Goal: Obtain resource: Obtain resource

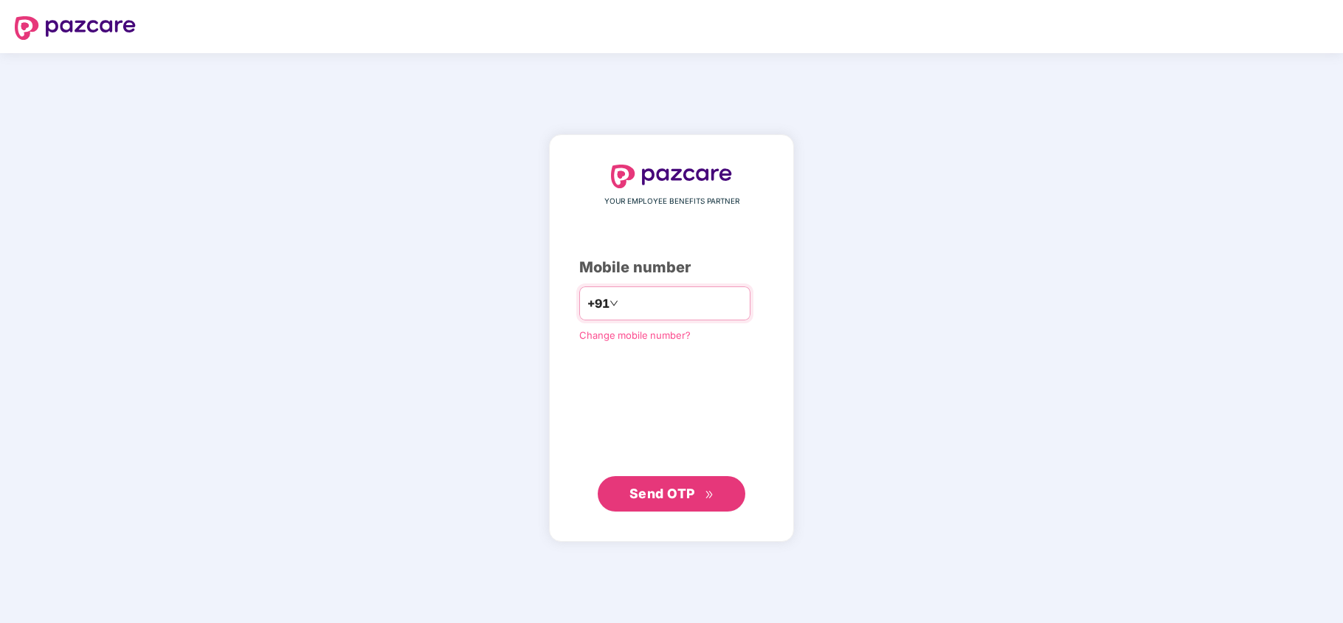
type input "**********"
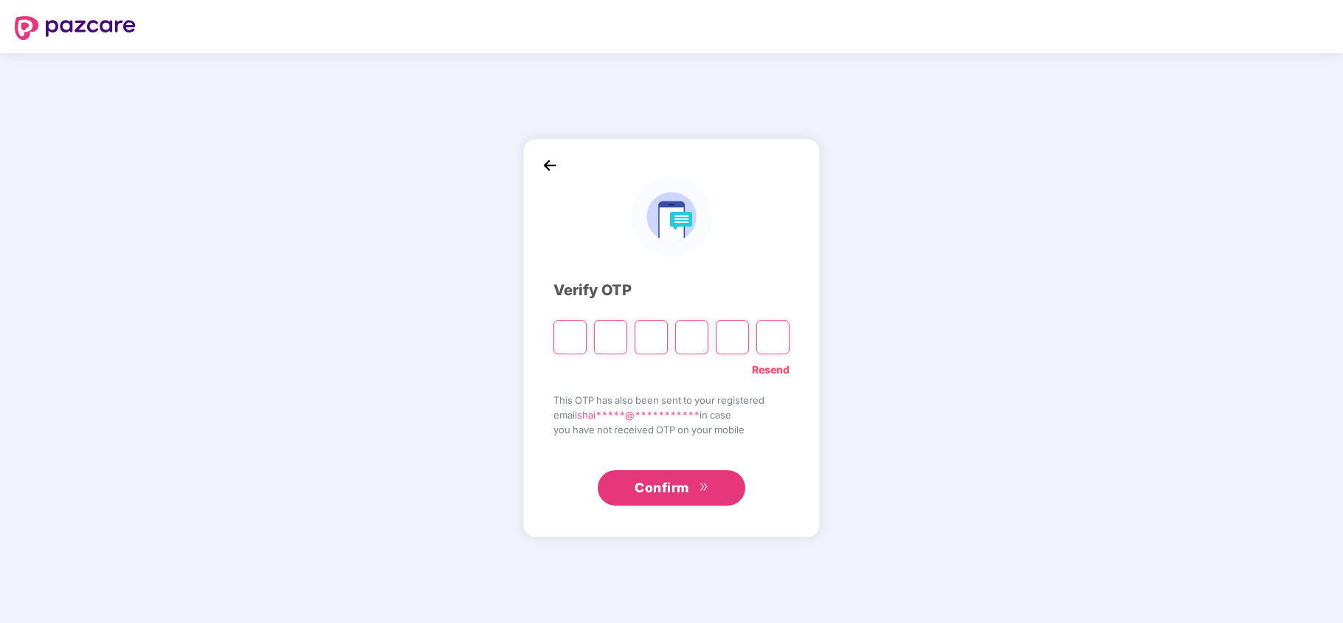
type input "*"
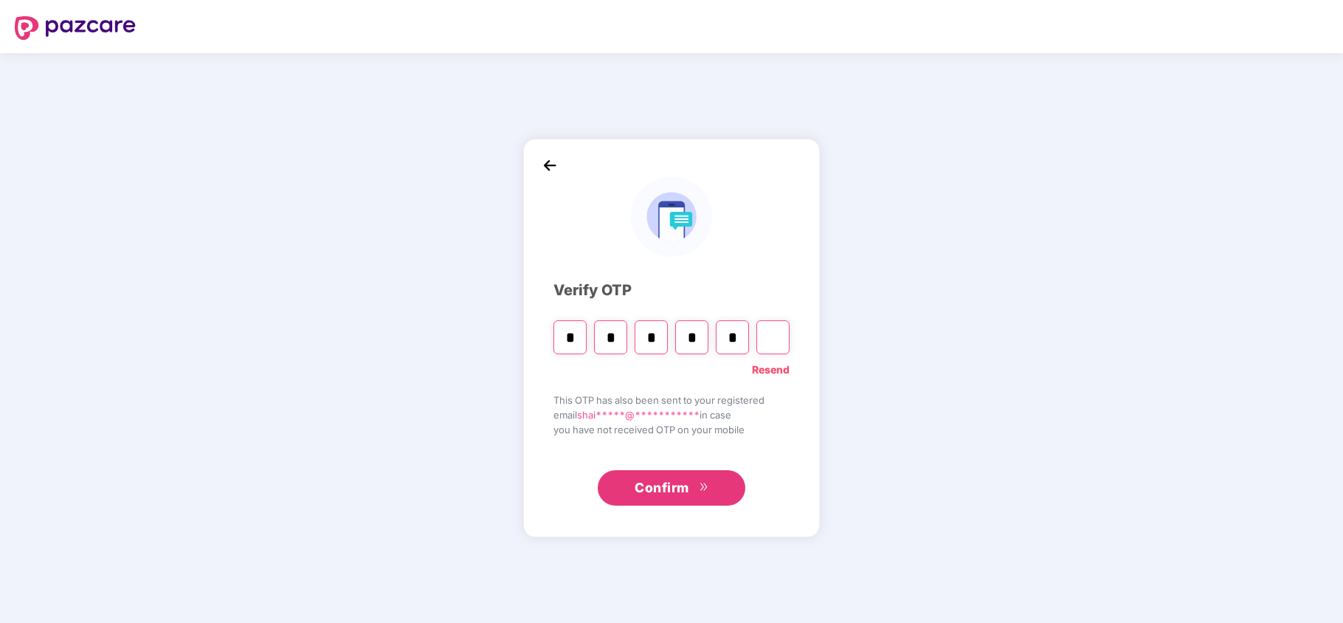
type input "*"
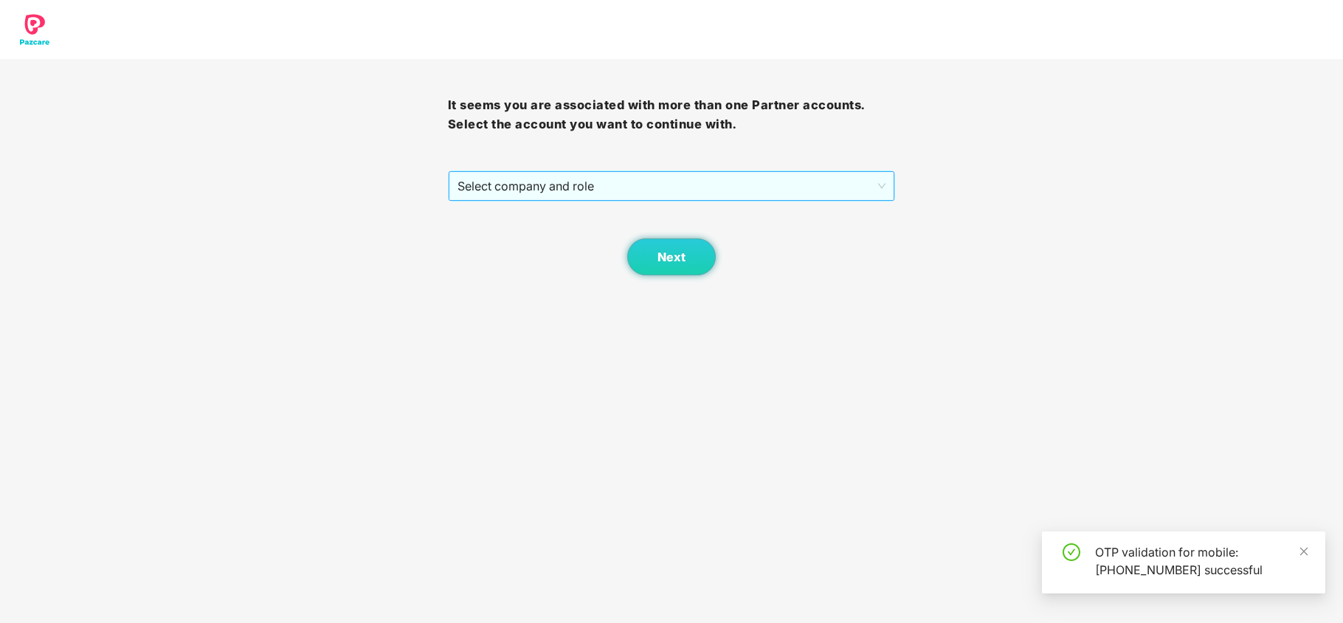
click at [521, 196] on span "Select company and role" at bounding box center [671, 186] width 429 height 28
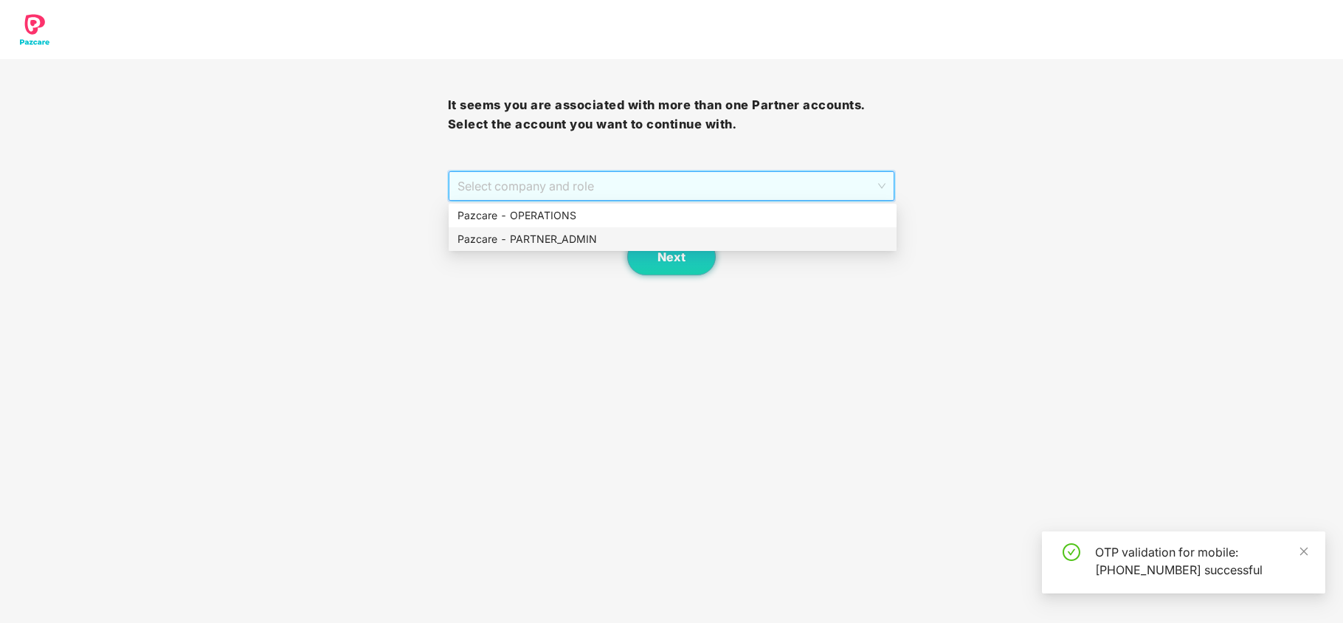
click at [523, 238] on div "Pazcare - PARTNER_ADMIN" at bounding box center [672, 239] width 430 height 16
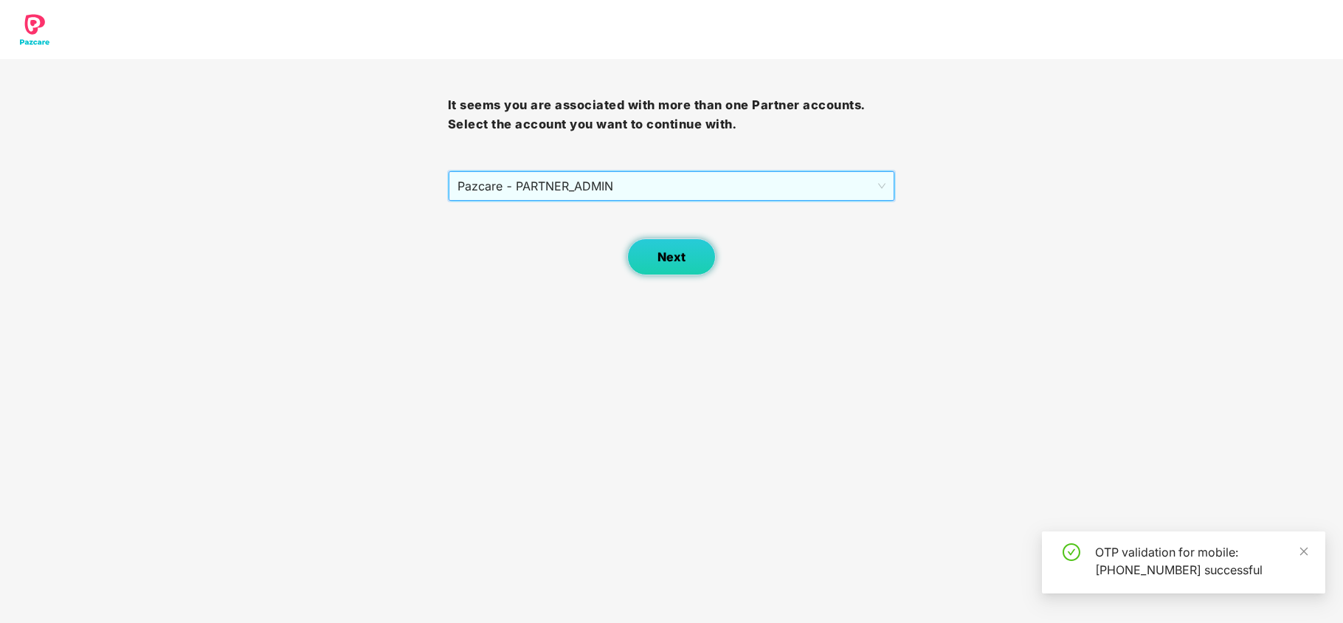
click at [669, 252] on span "Next" at bounding box center [671, 257] width 28 height 14
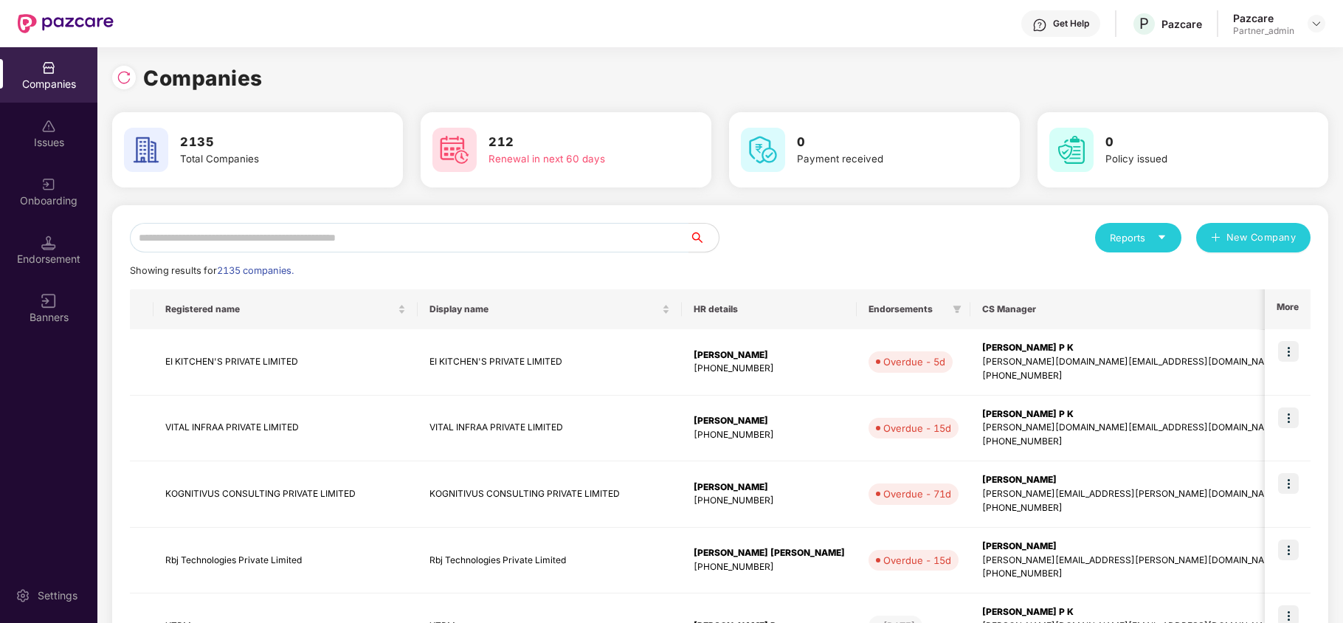
click at [1152, 246] on div "Reports" at bounding box center [1138, 238] width 86 height 30
click at [892, 225] on div "Reports New Company" at bounding box center [1015, 238] width 590 height 30
click at [27, 252] on div "Endorsement" at bounding box center [48, 259] width 97 height 15
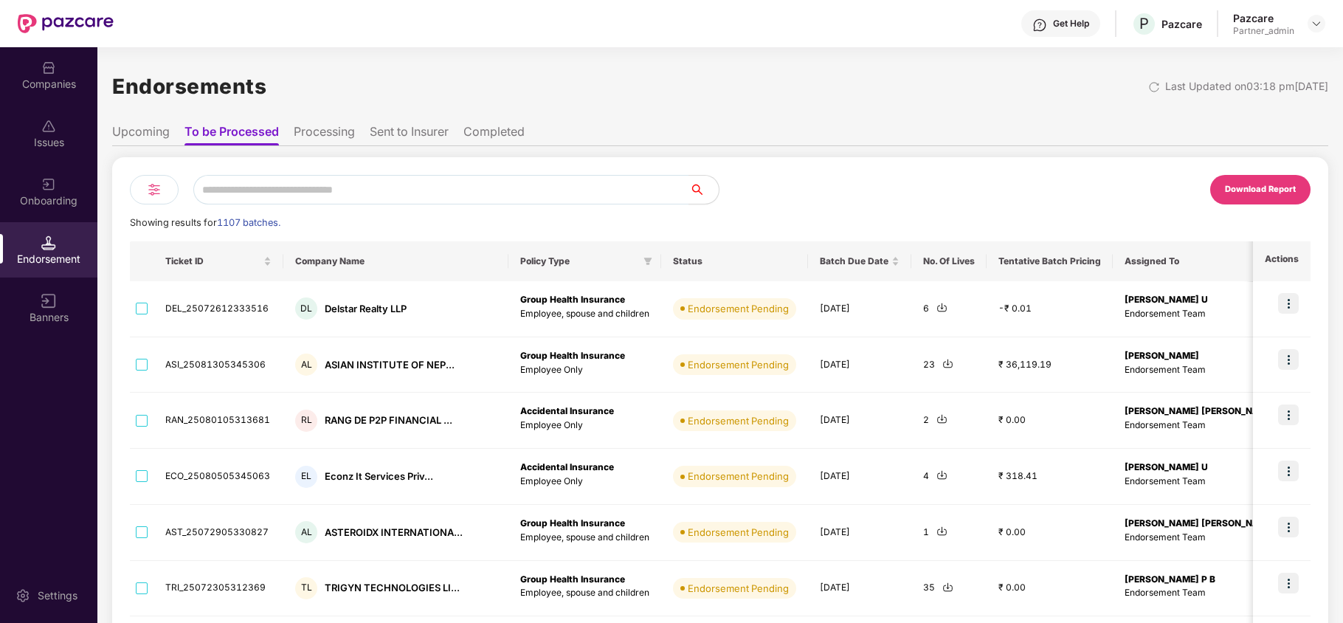
click at [1270, 190] on div "Download Report" at bounding box center [1260, 189] width 71 height 13
click at [151, 181] on img at bounding box center [154, 190] width 18 height 18
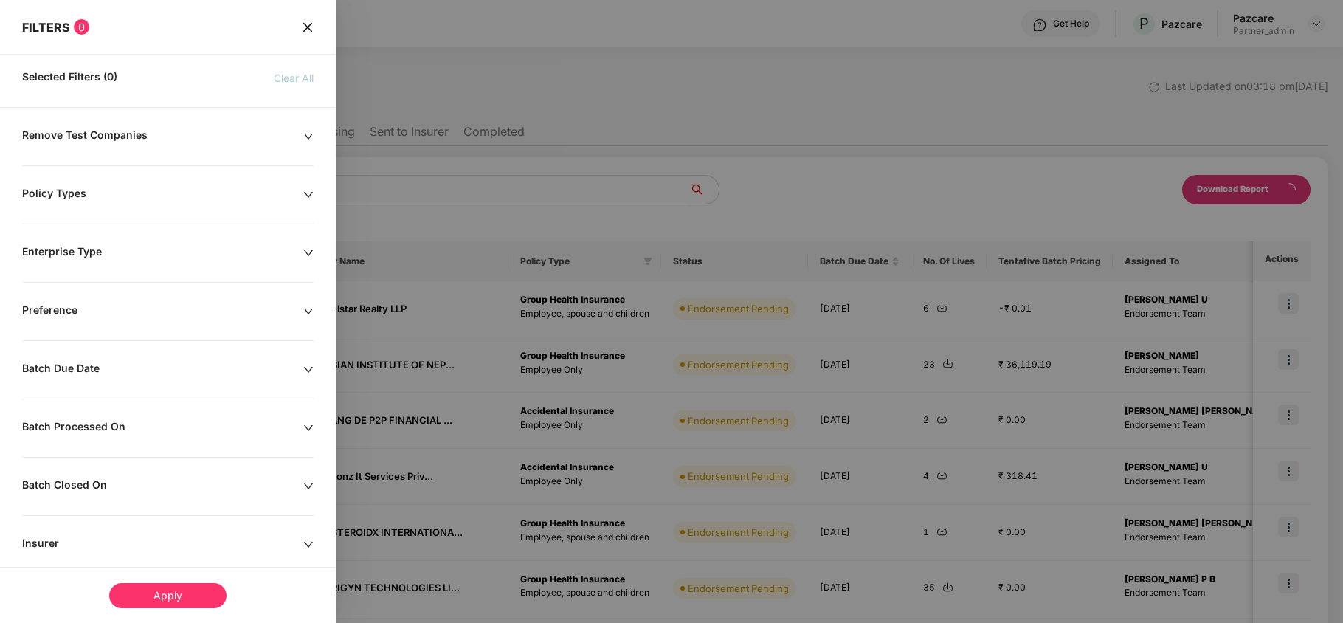
click at [106, 373] on div "Batch Due Date" at bounding box center [162, 370] width 281 height 16
click at [142, 419] on div at bounding box center [89, 415] width 119 height 16
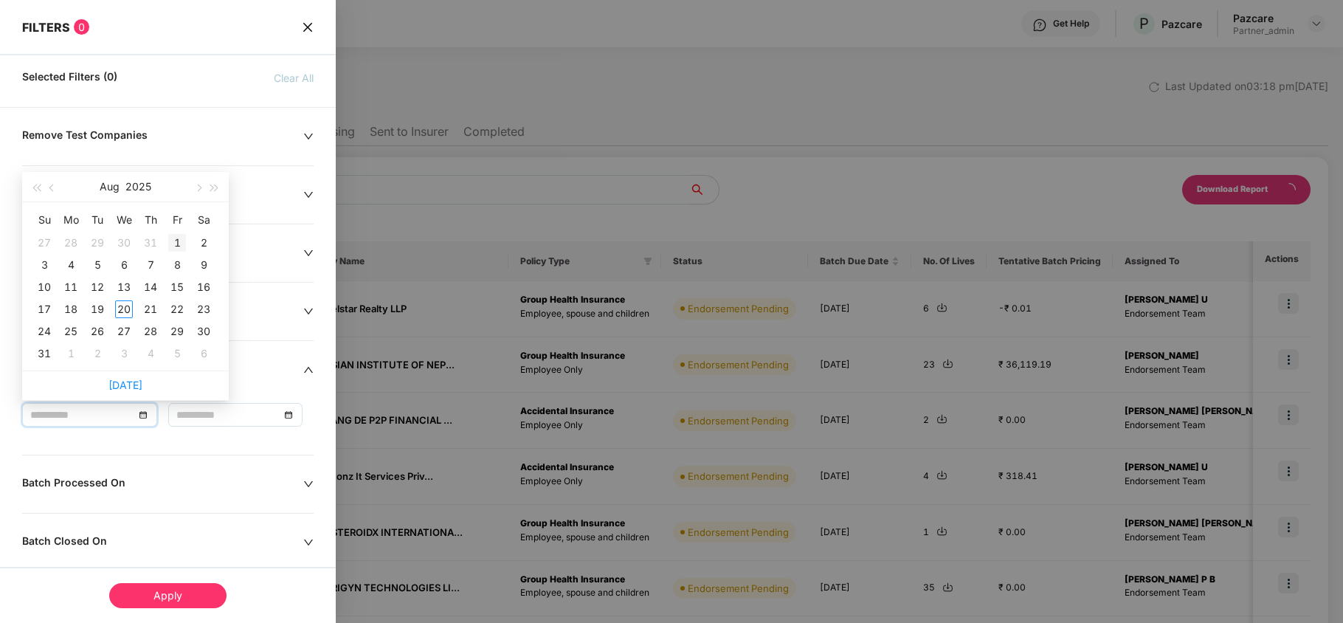
type input "**********"
click at [171, 244] on div "1" at bounding box center [177, 243] width 18 height 18
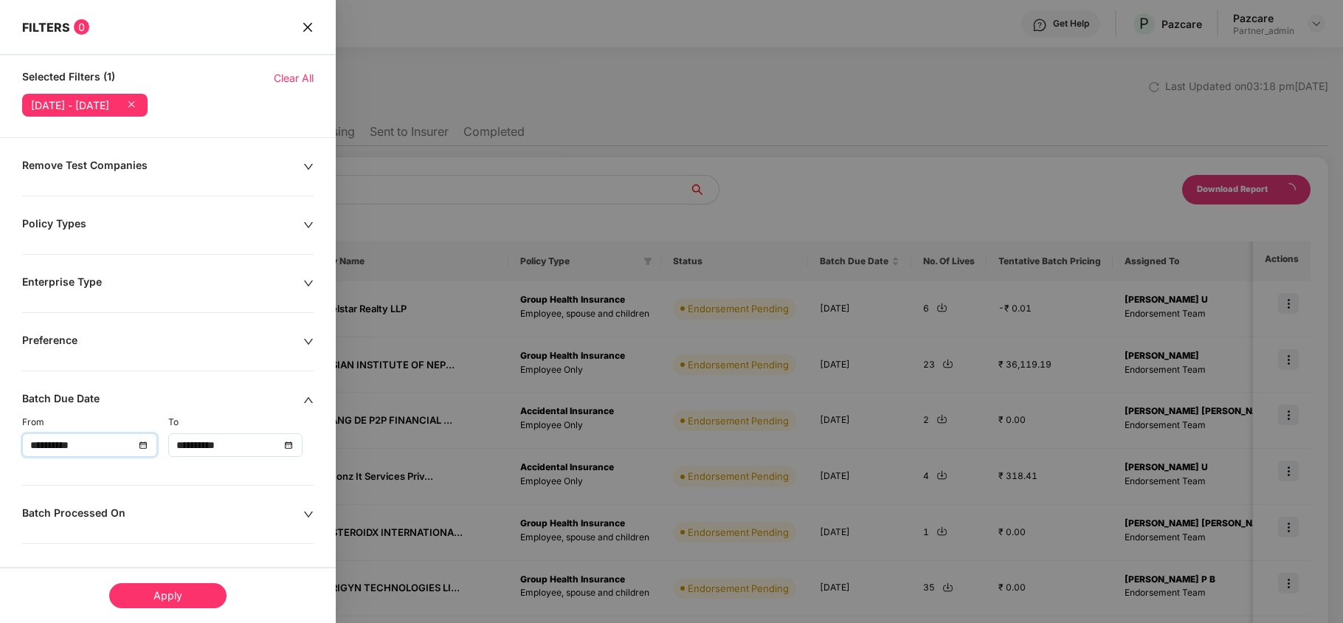
click at [286, 449] on div "**********" at bounding box center [235, 445] width 119 height 16
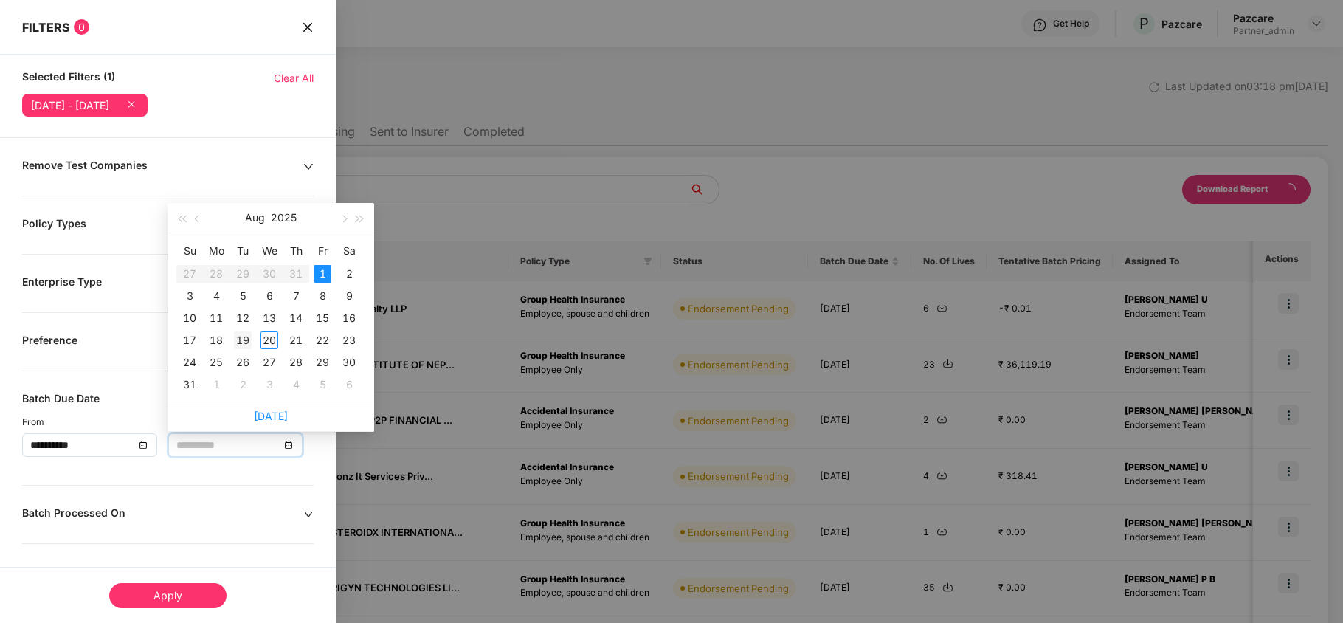
type input "**********"
click at [249, 340] on div "19" at bounding box center [243, 340] width 18 height 18
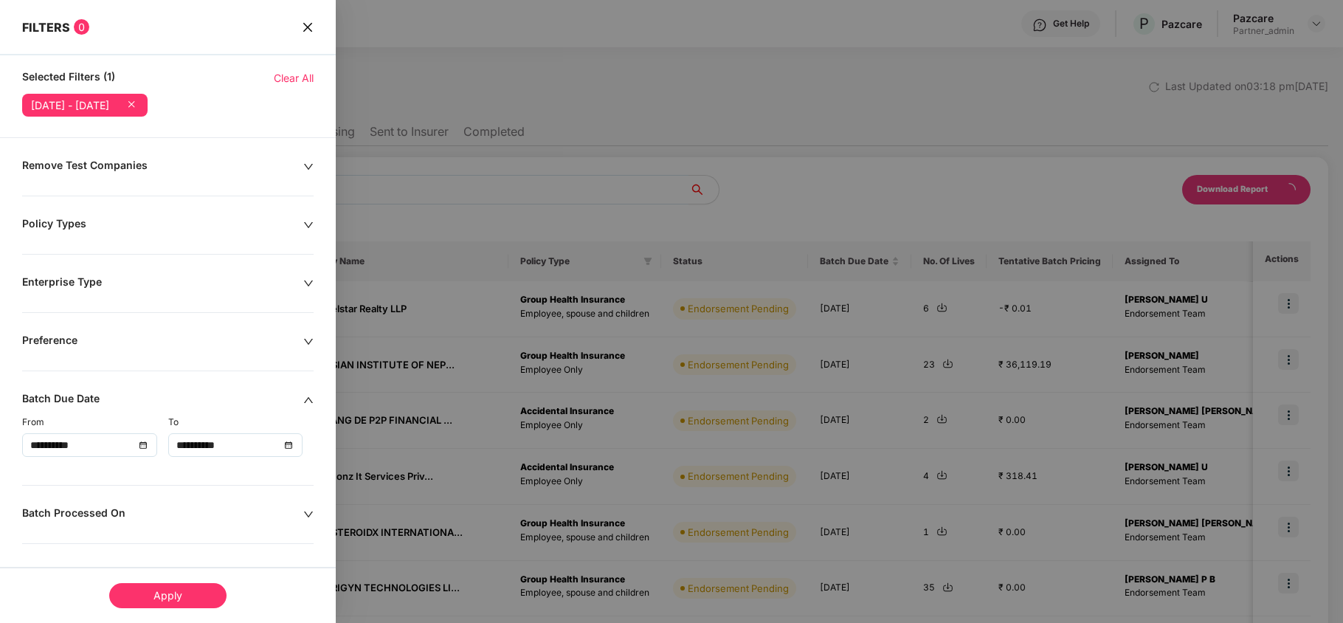
click at [181, 598] on div "Apply" at bounding box center [167, 595] width 117 height 25
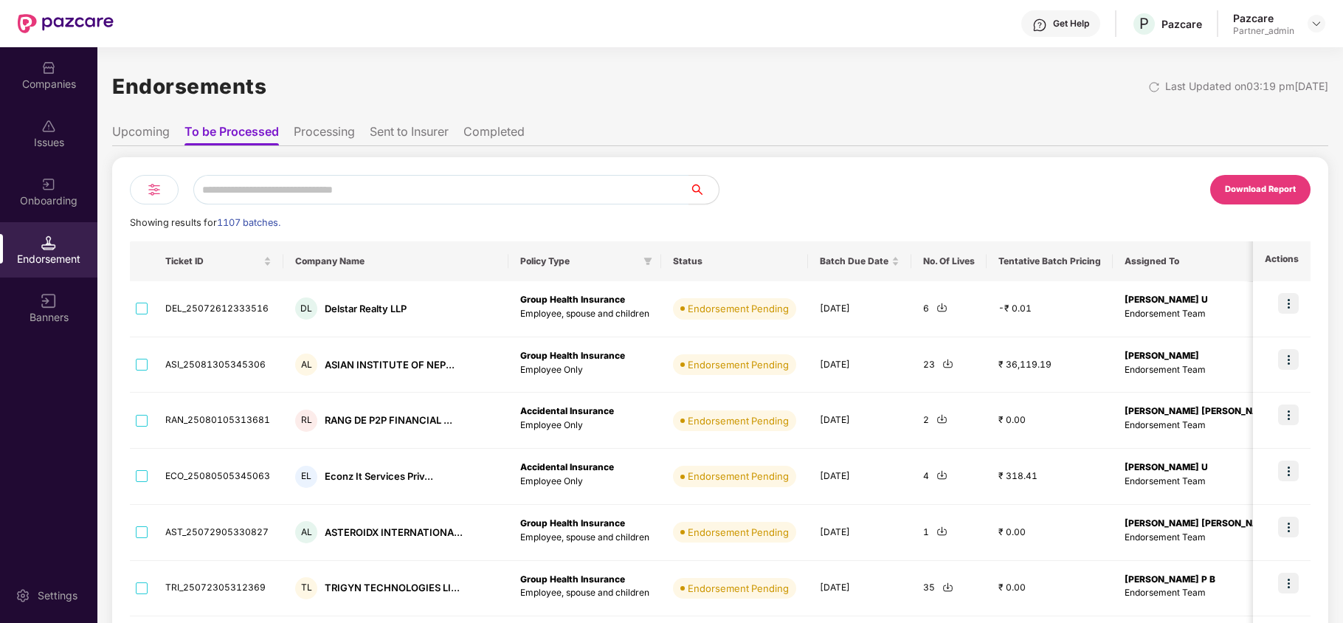
click at [151, 187] on img at bounding box center [154, 190] width 18 height 18
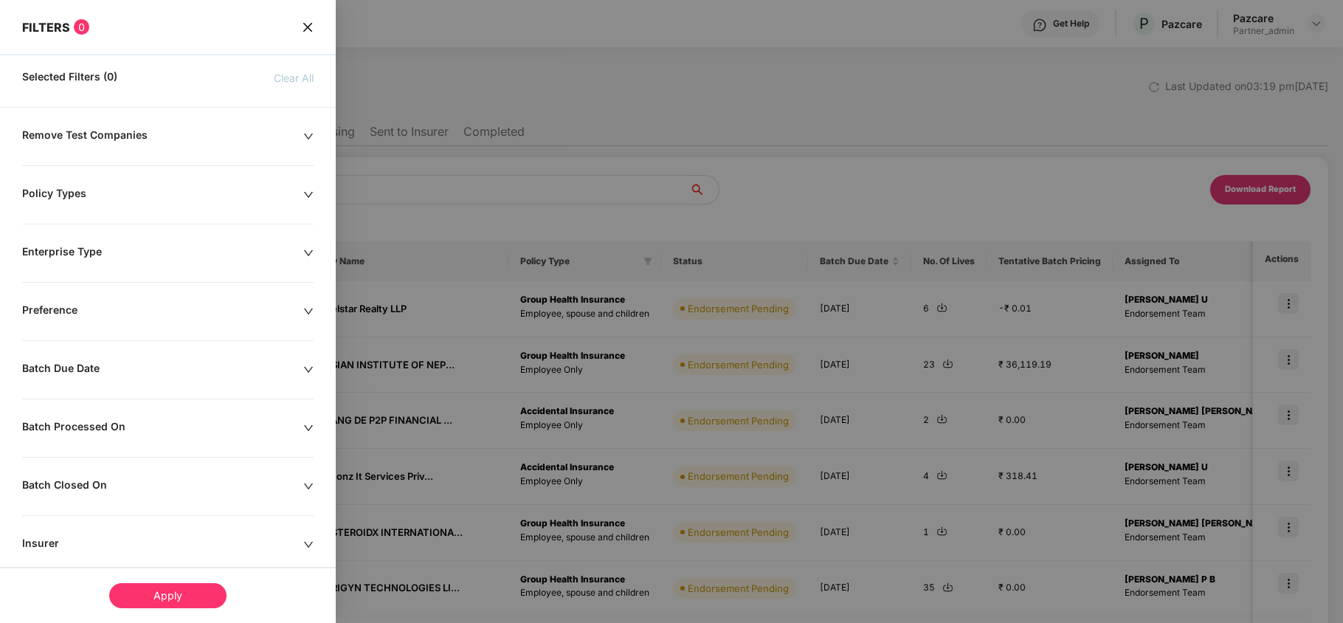
click at [94, 369] on div "Batch Due Date" at bounding box center [162, 370] width 281 height 16
click at [139, 414] on div at bounding box center [89, 415] width 119 height 16
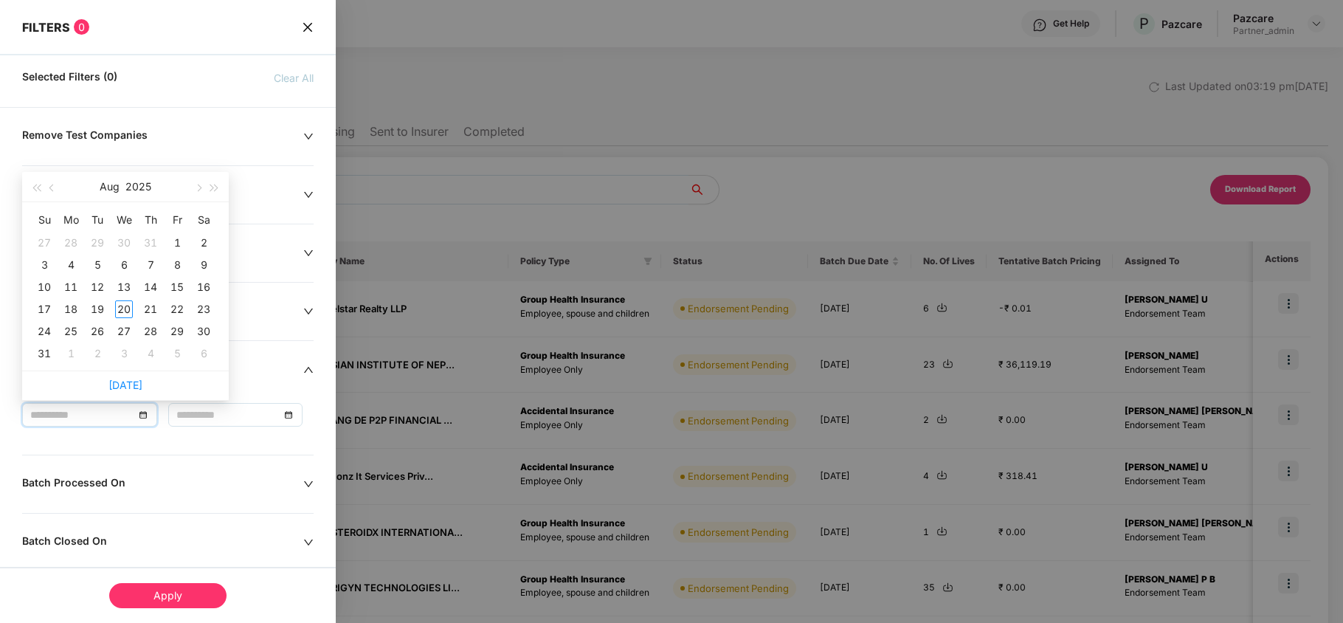
type input "**********"
click at [180, 234] on div "1" at bounding box center [177, 243] width 18 height 18
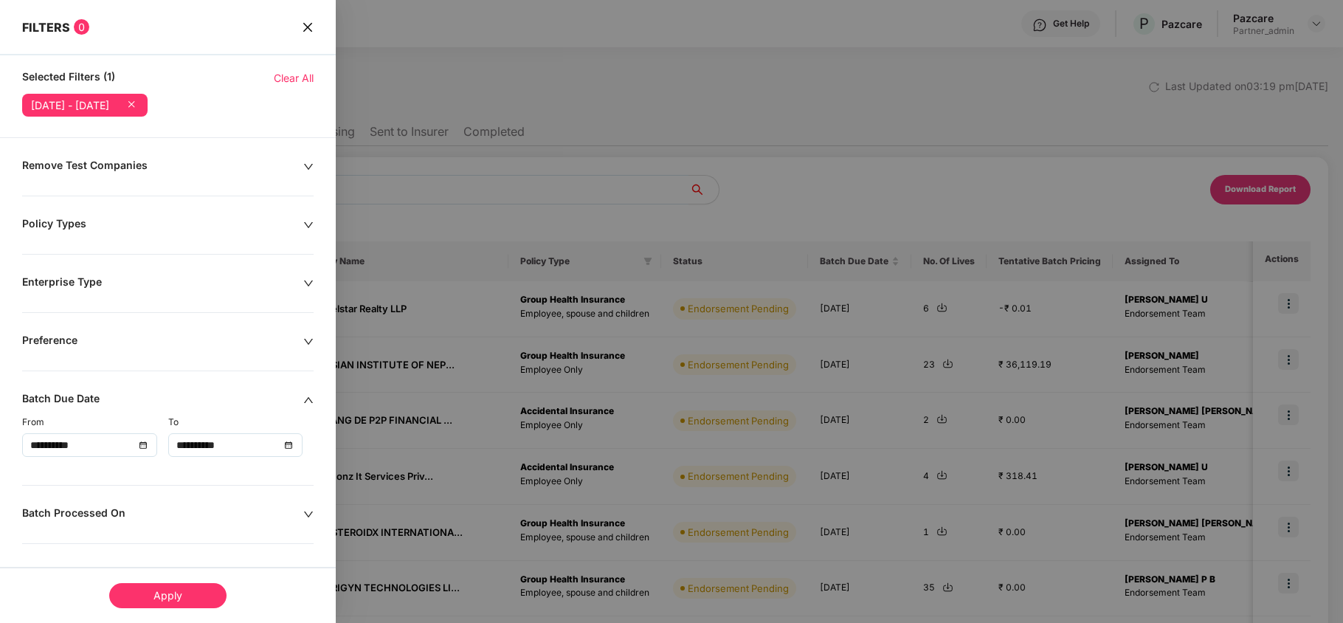
click at [288, 449] on div "**********" at bounding box center [235, 445] width 119 height 16
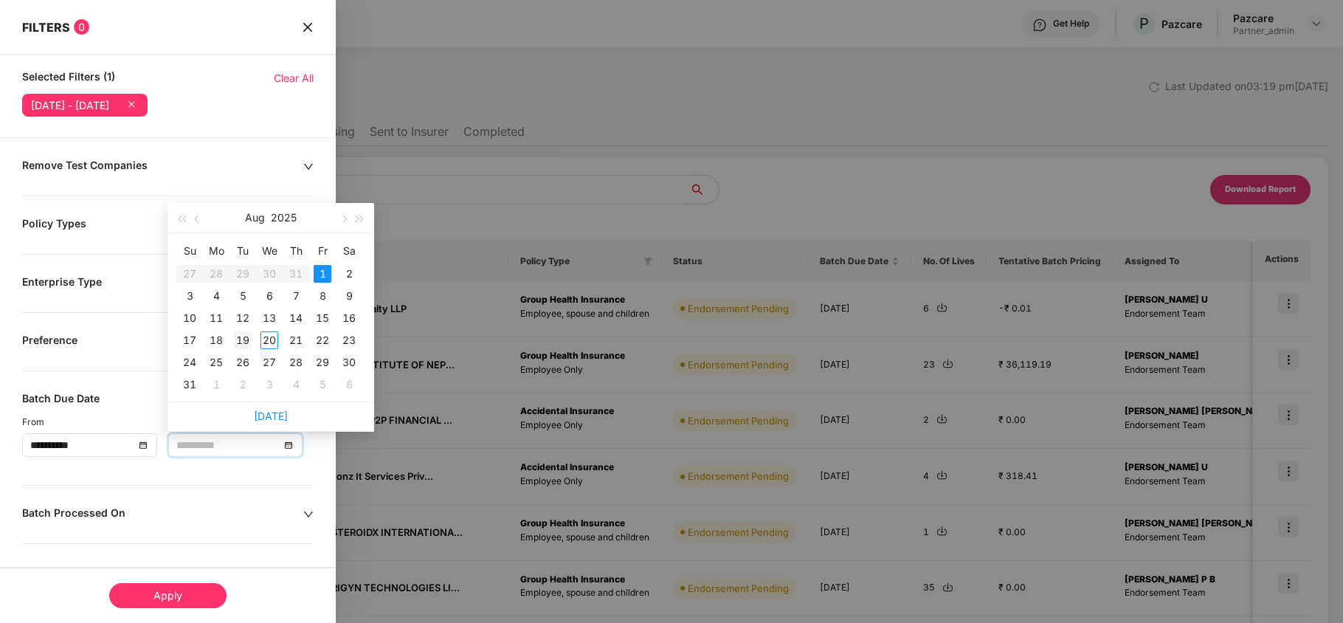
type input "**********"
click at [243, 334] on div "19" at bounding box center [243, 340] width 18 height 18
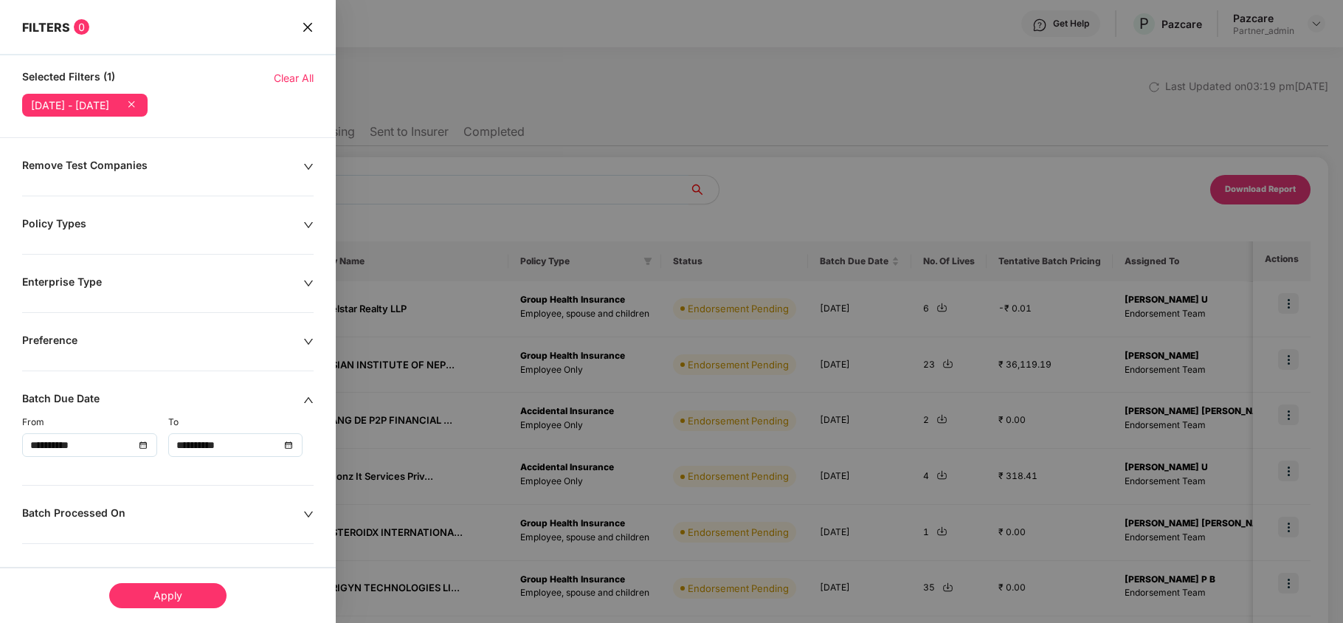
click at [186, 595] on div "Apply" at bounding box center [167, 595] width 117 height 25
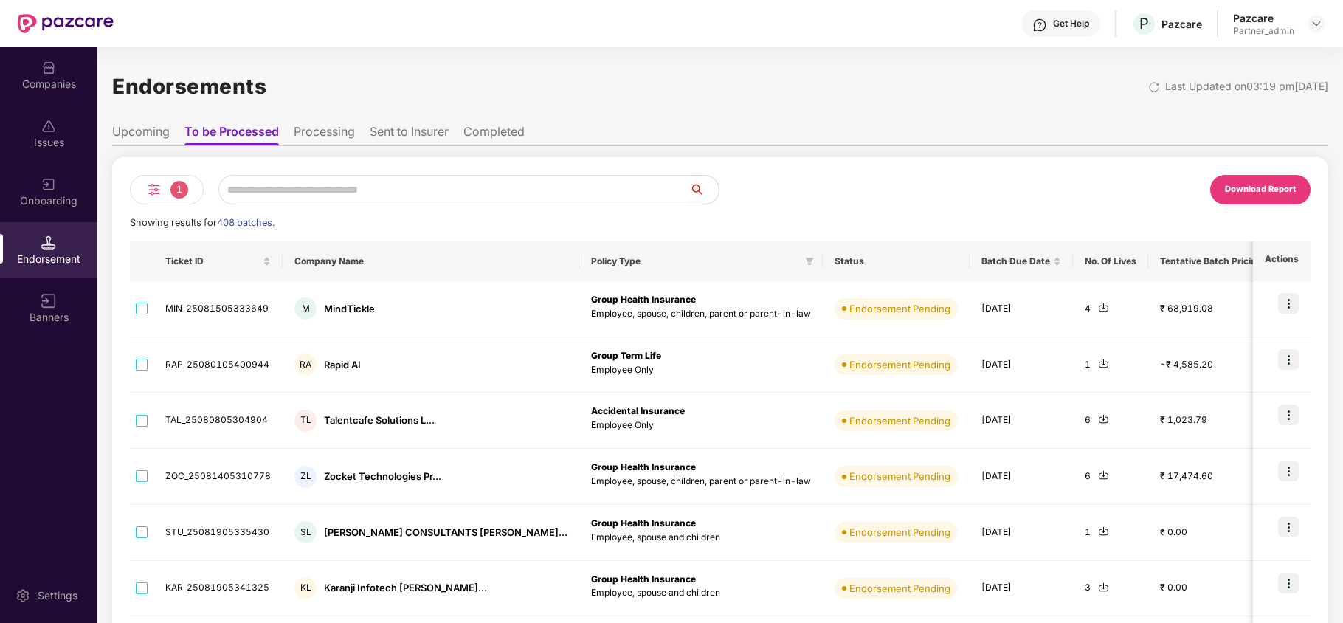
click at [1232, 189] on div "Download Report" at bounding box center [1260, 189] width 71 height 13
click at [308, 137] on li "Processing" at bounding box center [324, 134] width 61 height 21
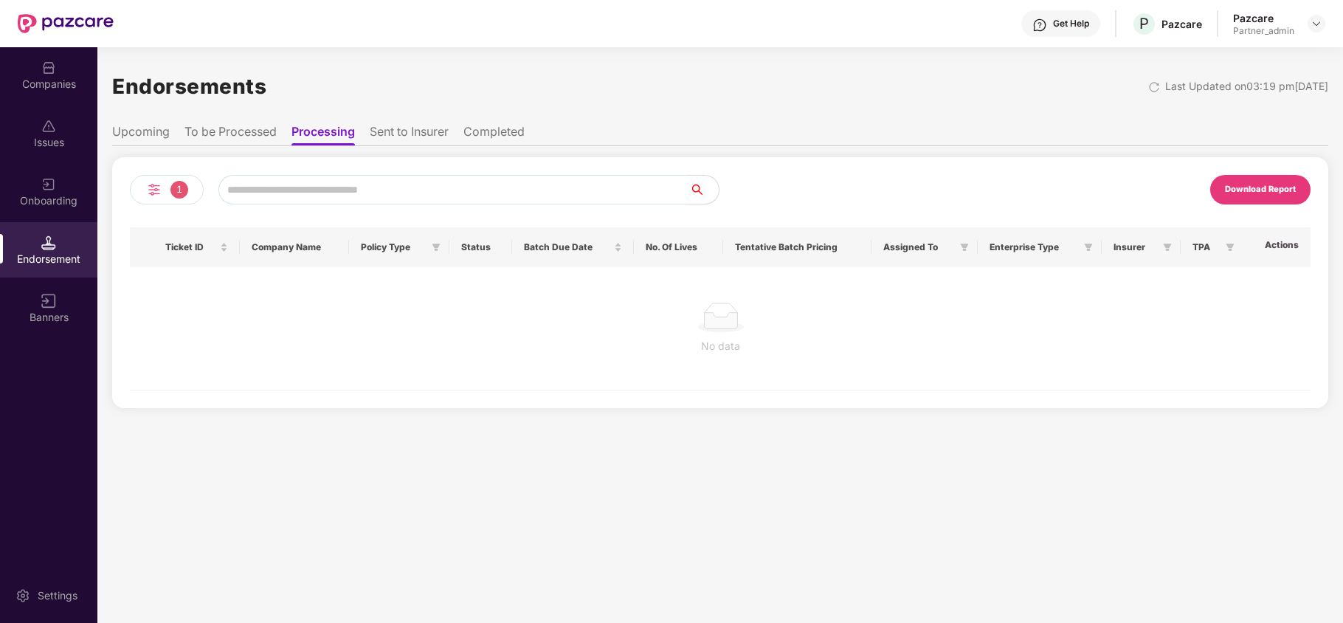
click at [417, 134] on li "Sent to Insurer" at bounding box center [409, 134] width 79 height 21
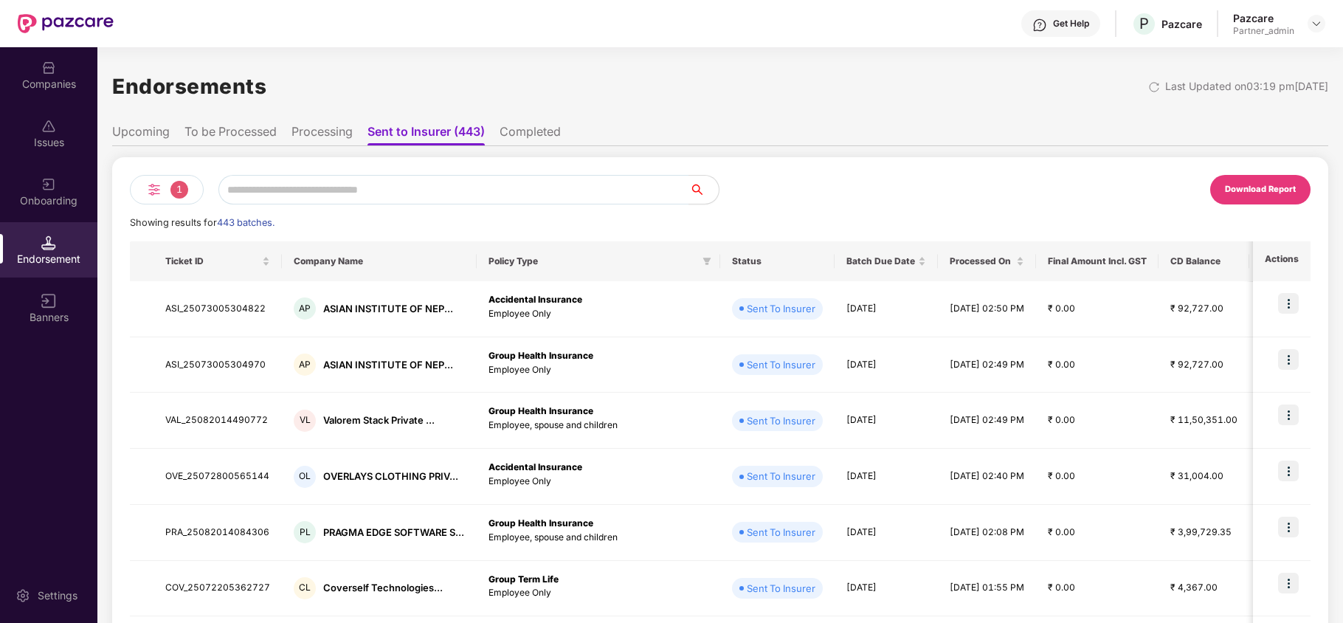
click at [157, 184] on img at bounding box center [154, 190] width 18 height 18
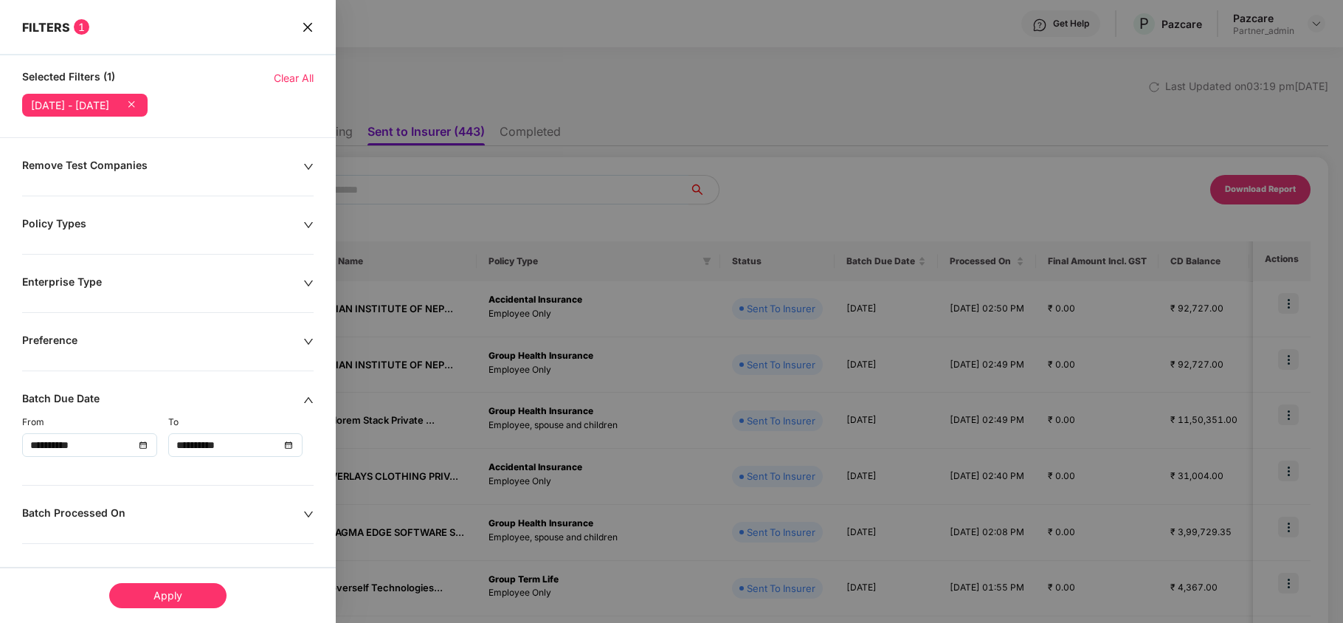
click at [296, 72] on span "Clear All" at bounding box center [294, 78] width 40 height 16
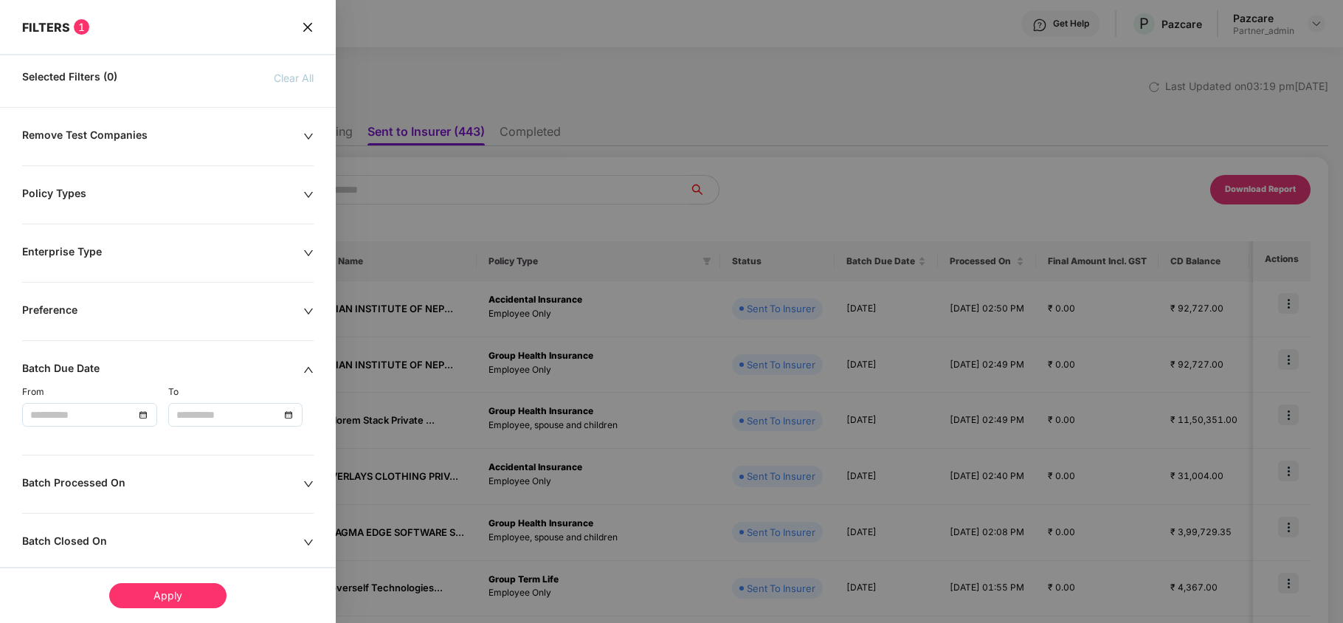
click at [164, 597] on div "Apply" at bounding box center [167, 595] width 117 height 25
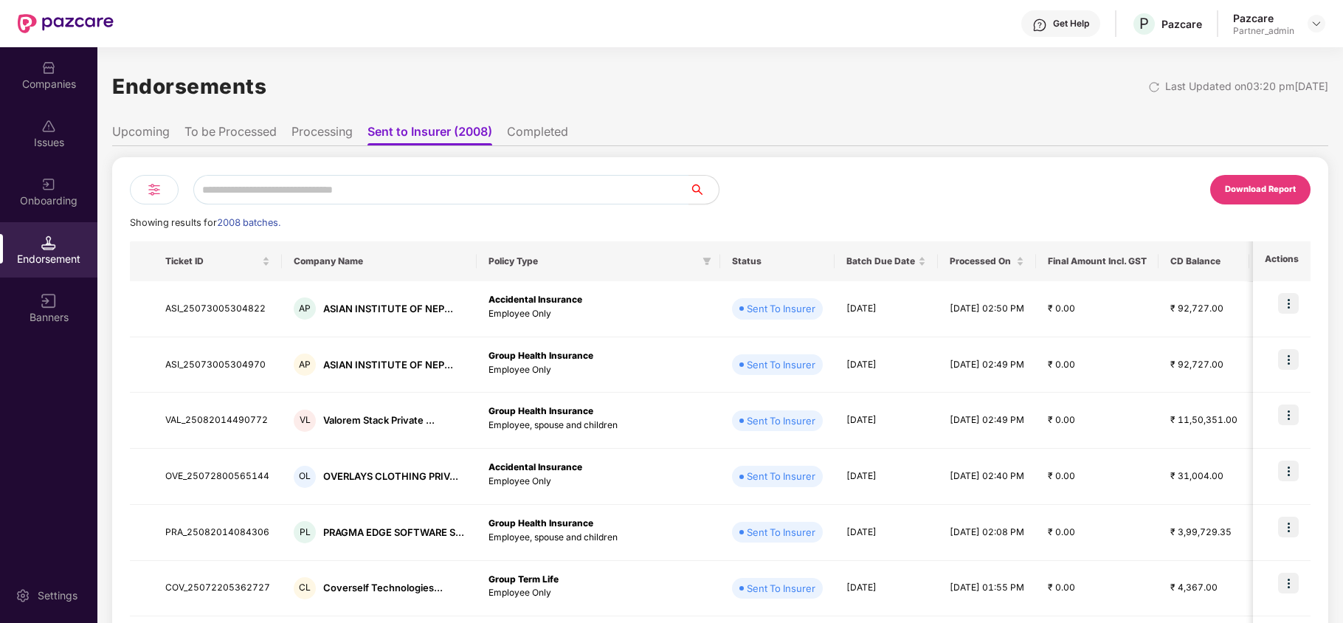
click at [328, 131] on li "Processing" at bounding box center [321, 134] width 61 height 21
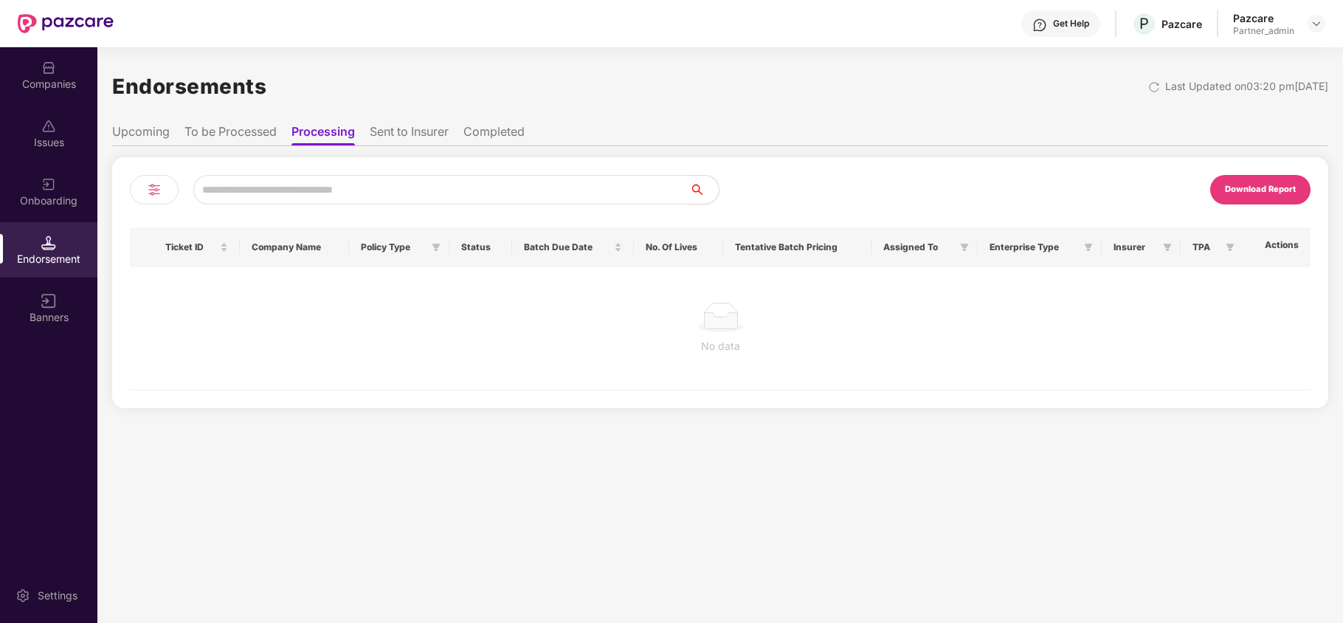
click at [237, 134] on li "To be Processed" at bounding box center [230, 134] width 92 height 21
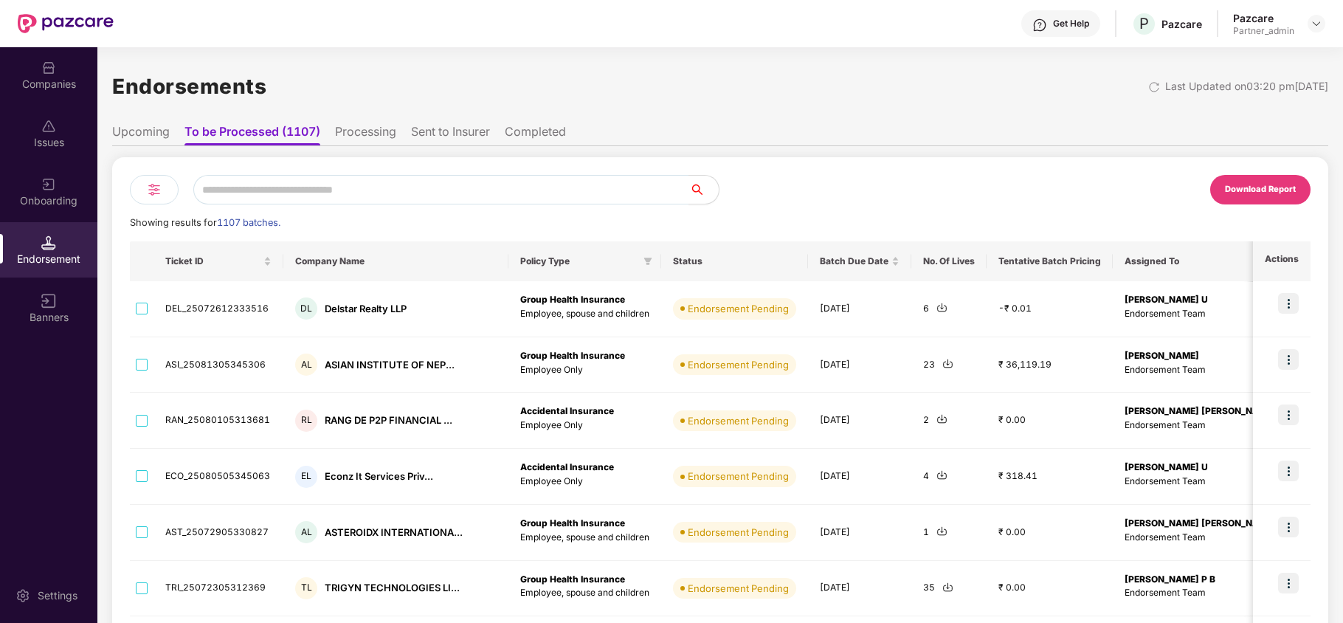
click at [38, 80] on div "Companies" at bounding box center [48, 84] width 97 height 15
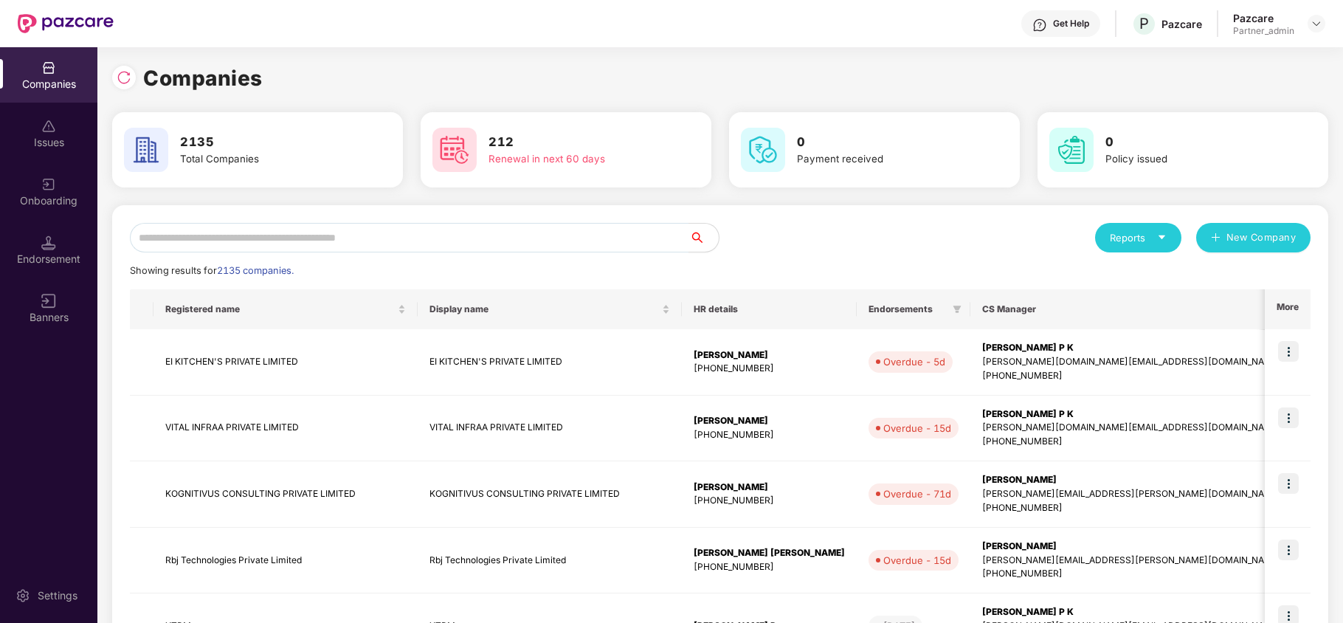
click at [1134, 240] on div "Reports" at bounding box center [1138, 237] width 57 height 15
click at [1136, 304] on div "Endorsements" at bounding box center [1138, 306] width 69 height 16
click at [1151, 236] on div "Reports" at bounding box center [1138, 237] width 57 height 15
click at [1139, 275] on div "Companies" at bounding box center [1131, 277] width 54 height 16
